Goal: Find specific page/section: Find specific page/section

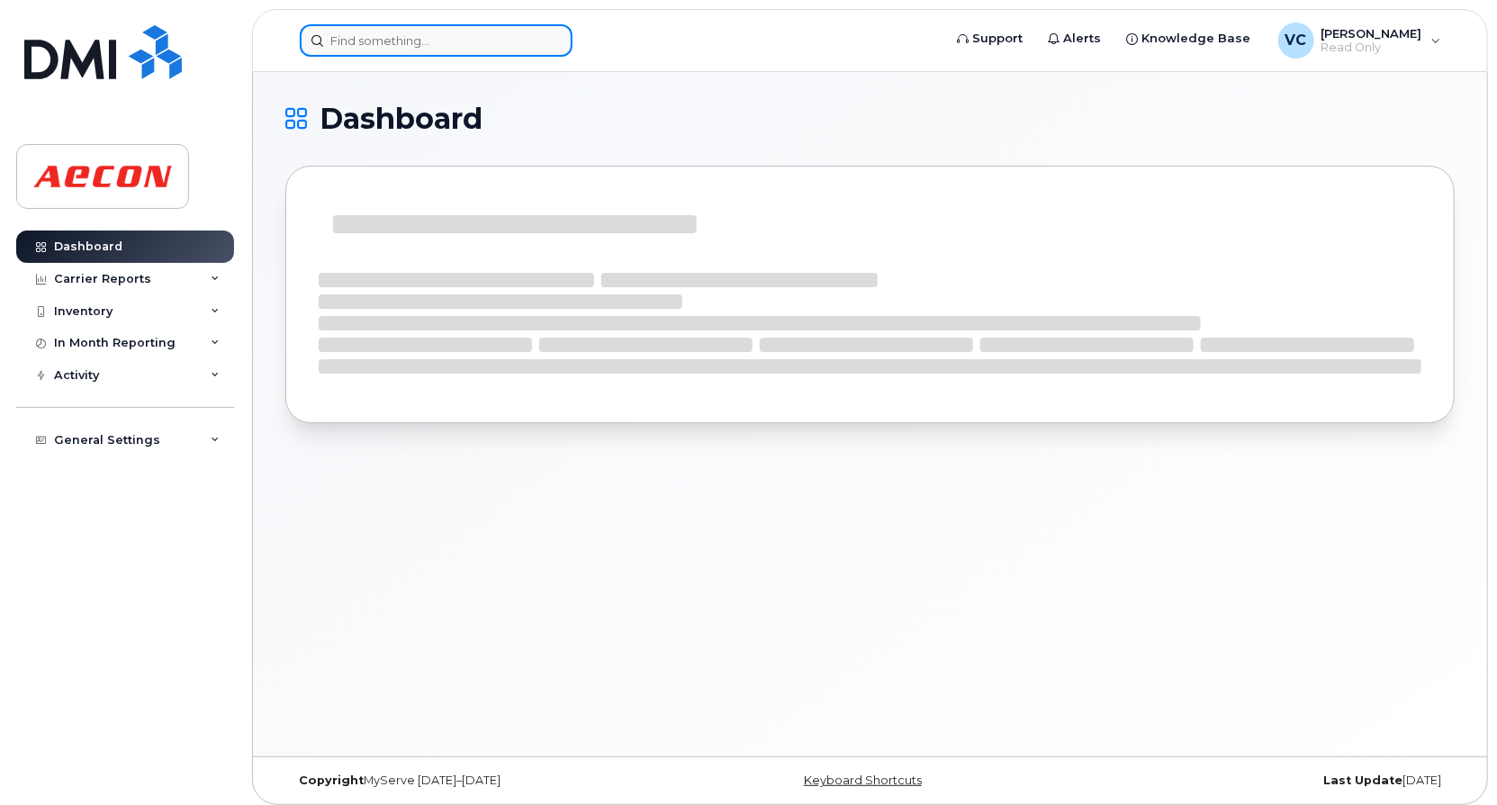
click at [428, 33] on input at bounding box center [436, 40] width 273 height 32
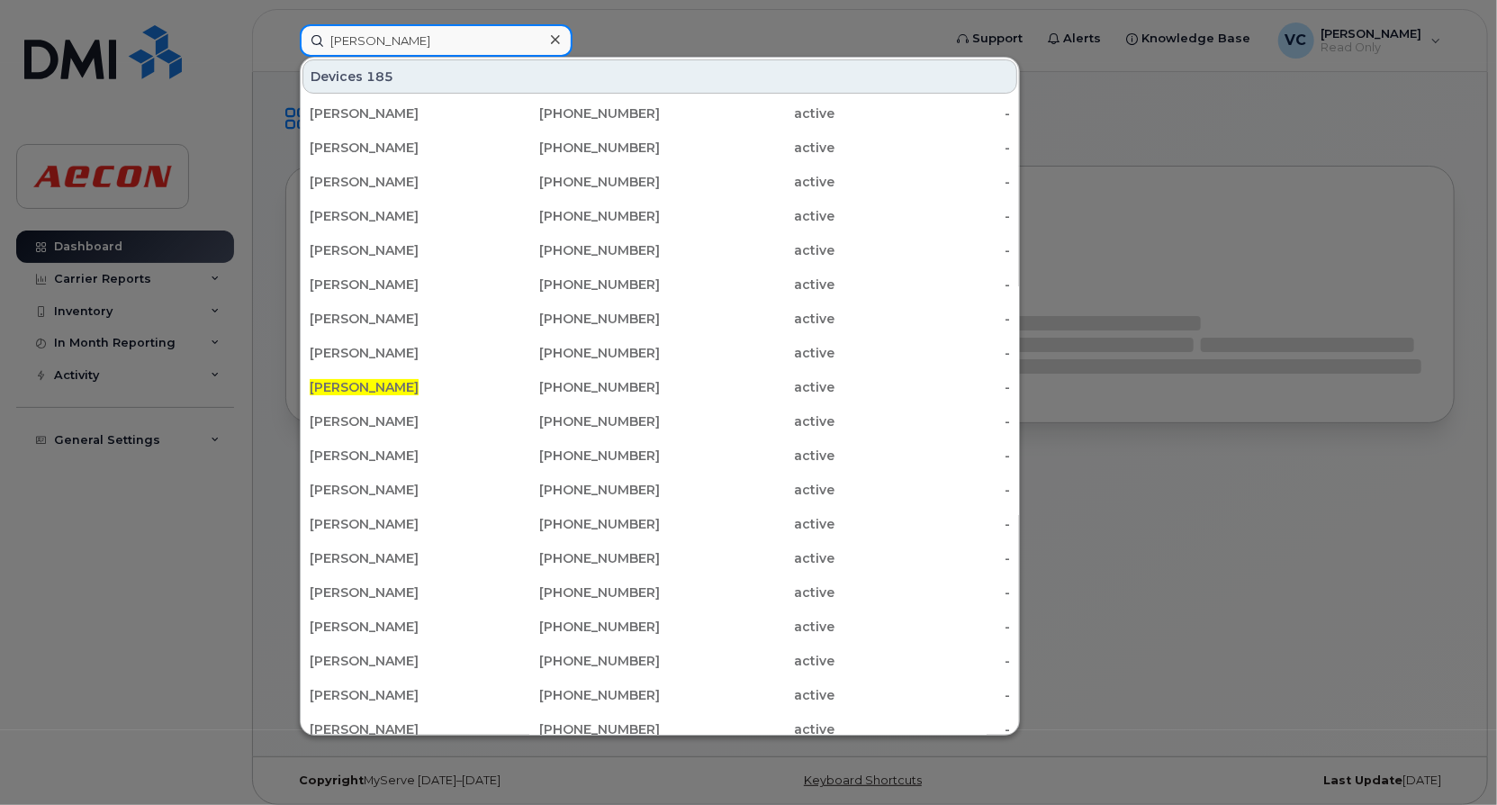
type input "jason fleet"
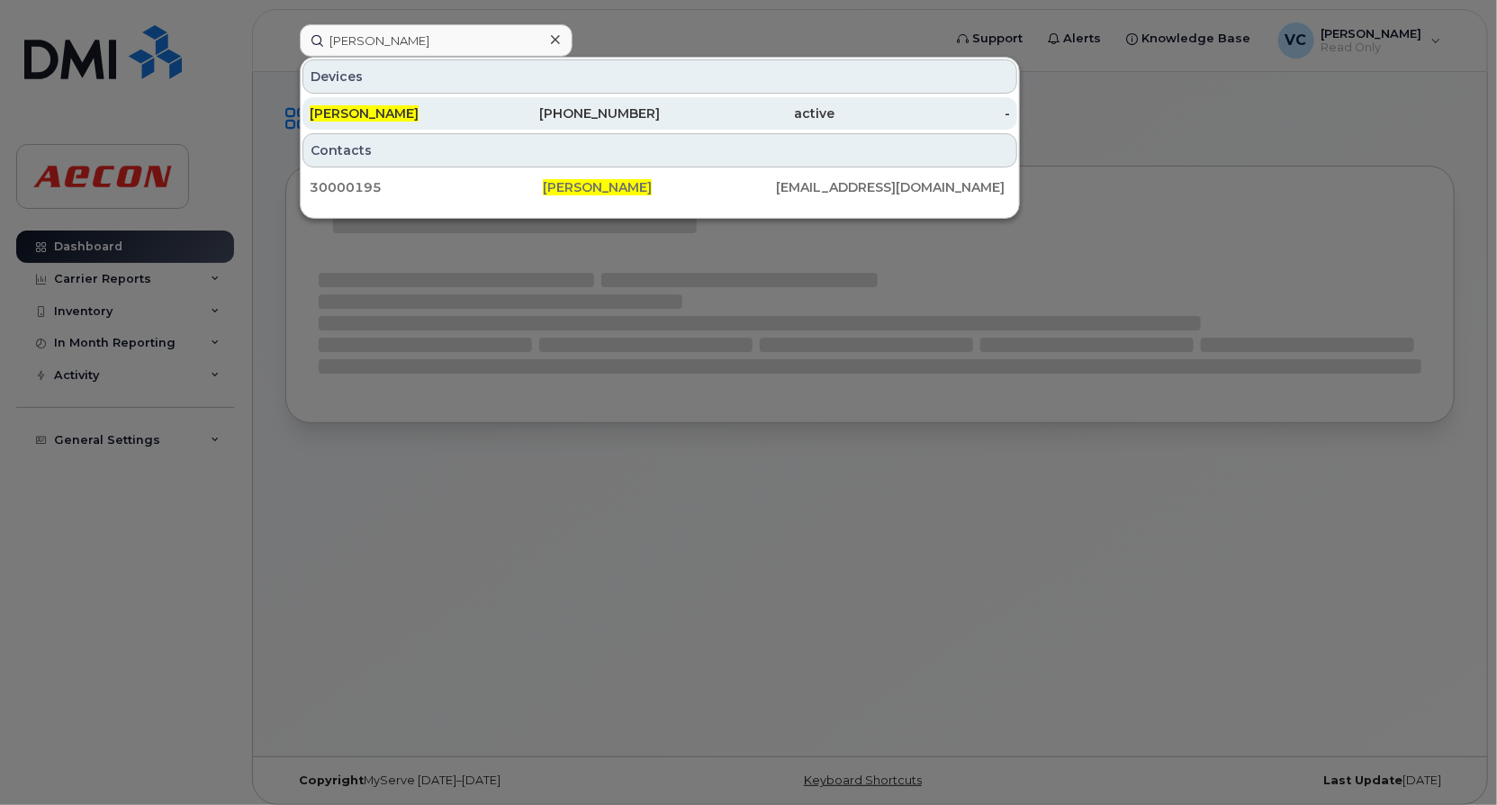
click at [453, 108] on div "[PERSON_NAME]" at bounding box center [398, 113] width 176 height 18
